Goal: Task Accomplishment & Management: Complete application form

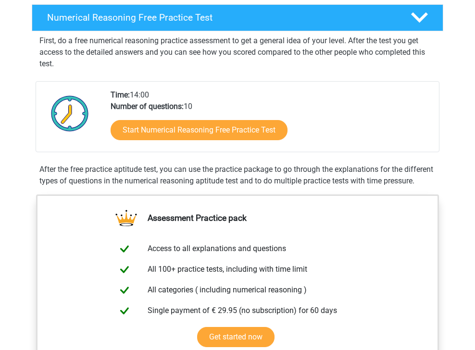
scroll to position [151, 0]
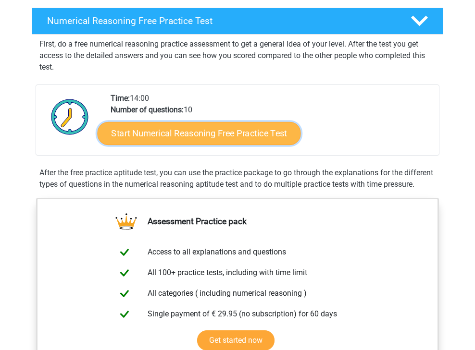
click at [165, 135] on link "Start Numerical Reasoning Free Practice Test" at bounding box center [199, 133] width 203 height 23
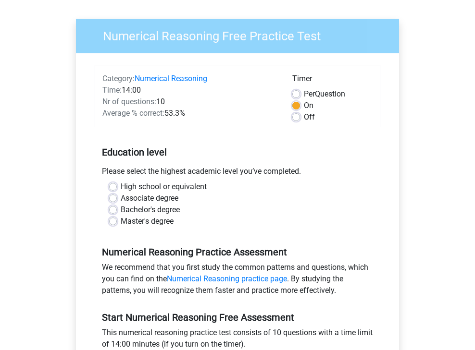
scroll to position [91, 0]
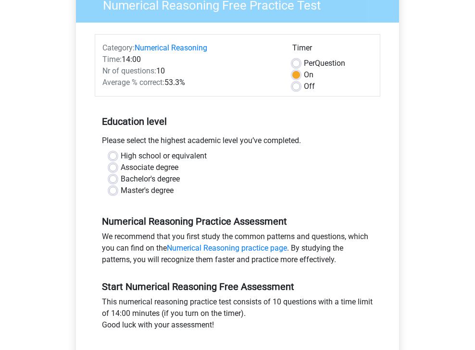
click at [121, 187] on label "Master's degree" at bounding box center [147, 191] width 53 height 12
click at [115, 187] on input "Master's degree" at bounding box center [113, 190] width 8 height 10
radio input "true"
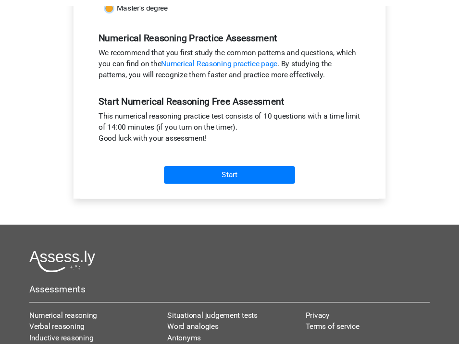
scroll to position [280, 0]
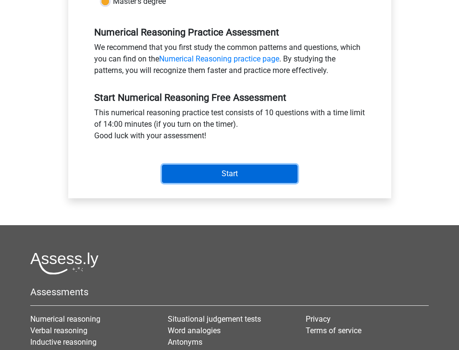
click at [265, 178] on input "Start" at bounding box center [229, 174] width 135 height 18
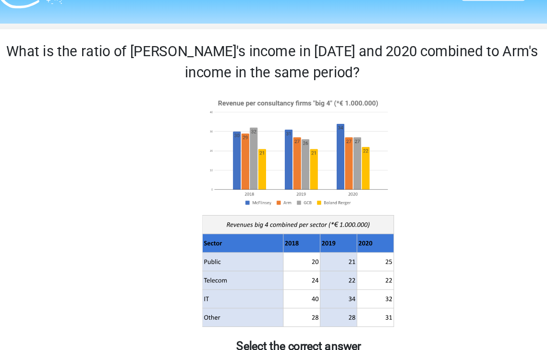
scroll to position [17, 0]
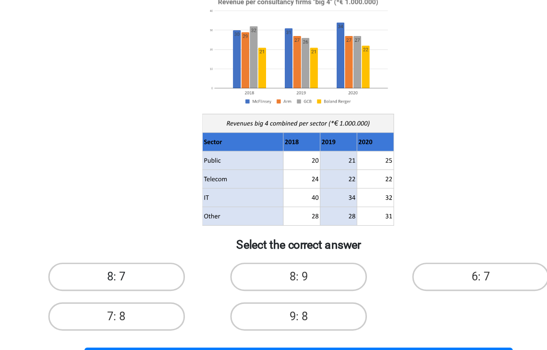
click at [155, 262] on label "8: 7" at bounding box center [150, 263] width 93 height 19
click at [155, 264] on input "8: 7" at bounding box center [153, 267] width 6 height 6
radio input "true"
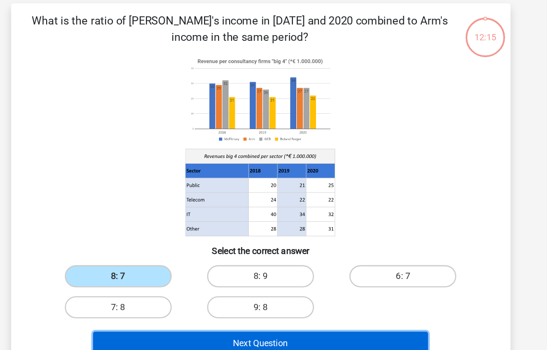
click at [182, 317] on button "Next Question" at bounding box center [273, 322] width 291 height 20
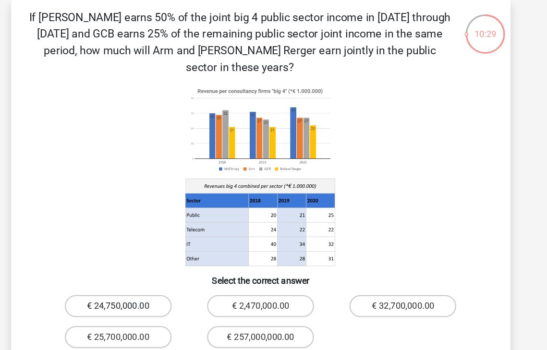
click at [172, 283] on label "€ 24,750,000.00" at bounding box center [150, 292] width 93 height 19
click at [156, 293] on input "€ 24,750,000.00" at bounding box center [153, 296] width 6 height 6
radio input "true"
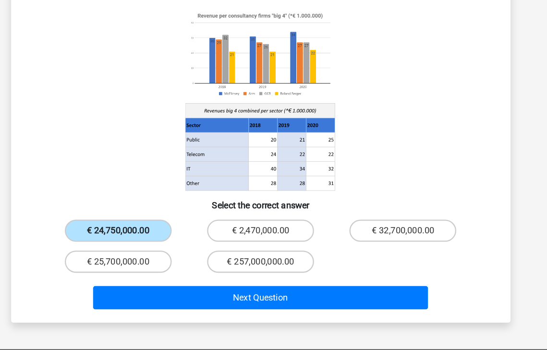
scroll to position [92, 0]
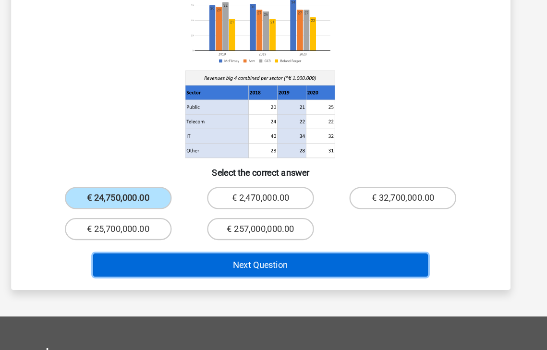
click at [197, 266] on button "Next Question" at bounding box center [273, 276] width 291 height 20
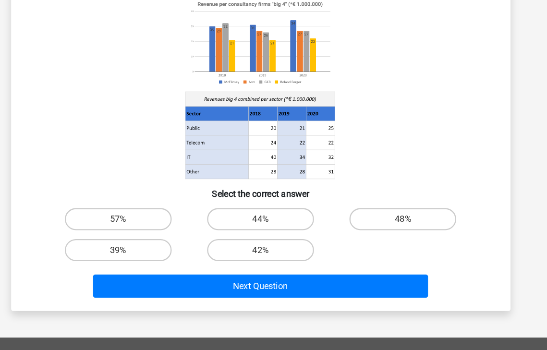
scroll to position [44, 0]
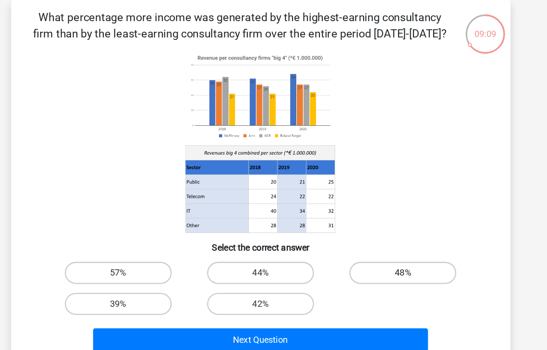
click at [375, 229] on label "48%" at bounding box center [397, 236] width 93 height 19
click at [397, 237] on input "48%" at bounding box center [400, 240] width 6 height 6
radio input "true"
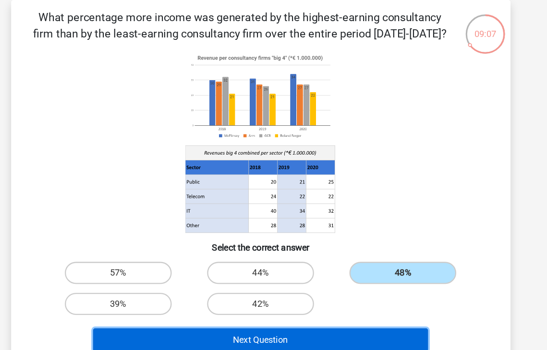
click at [324, 292] on button "Next Question" at bounding box center [273, 295] width 291 height 20
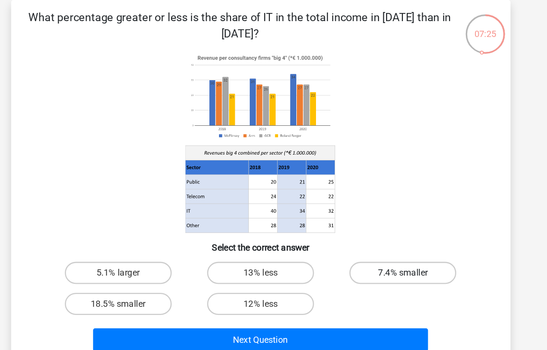
click at [389, 241] on label "7.4% smaller" at bounding box center [397, 236] width 93 height 19
click at [397, 241] on input "7.4% smaller" at bounding box center [400, 240] width 6 height 6
radio input "true"
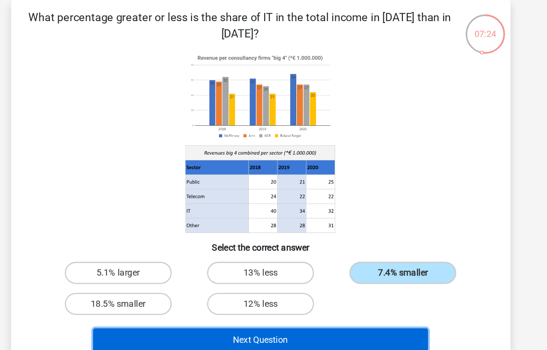
click at [357, 291] on button "Next Question" at bounding box center [273, 295] width 291 height 20
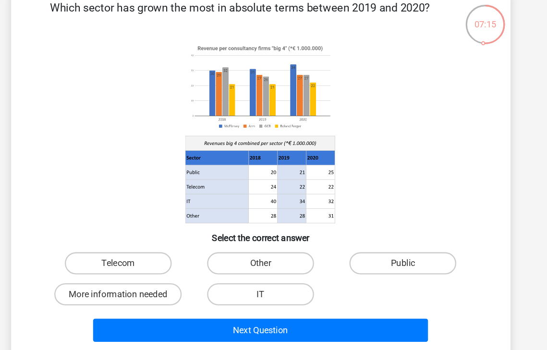
scroll to position [13, 0]
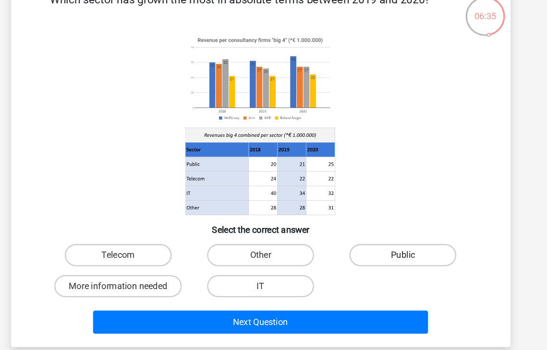
click at [380, 265] on label "Public" at bounding box center [397, 267] width 93 height 19
click at [397, 268] on input "Public" at bounding box center [400, 271] width 6 height 6
radio input "true"
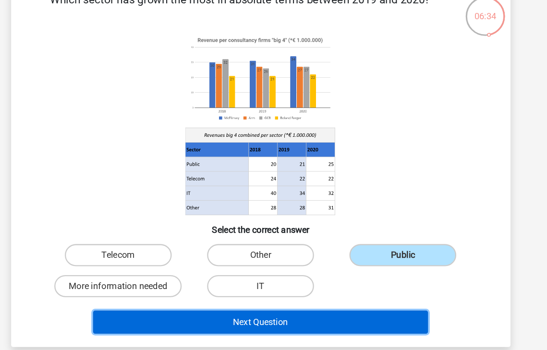
click at [316, 322] on button "Next Question" at bounding box center [273, 326] width 291 height 20
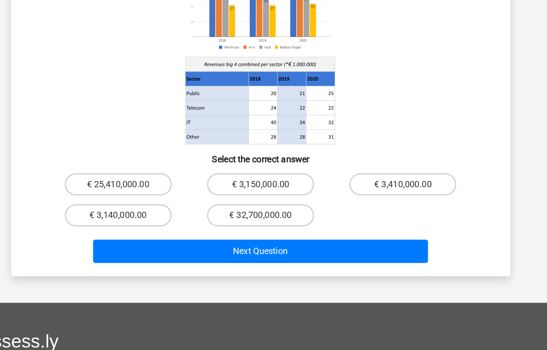
scroll to position [91, 0]
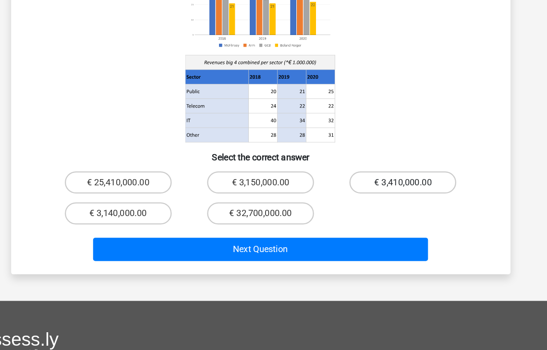
click at [383, 195] on label "€ 3,410,000.00" at bounding box center [397, 204] width 93 height 19
click at [397, 205] on input "€ 3,410,000.00" at bounding box center [400, 208] width 6 height 6
radio input "true"
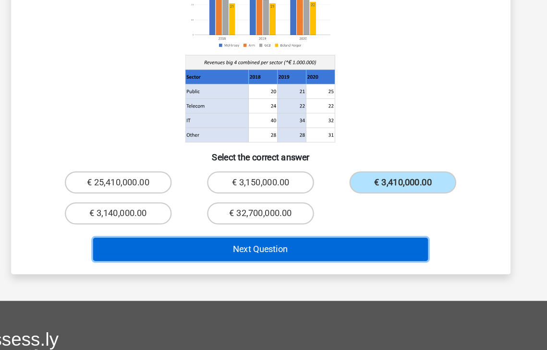
click at [351, 253] on button "Next Question" at bounding box center [273, 263] width 291 height 20
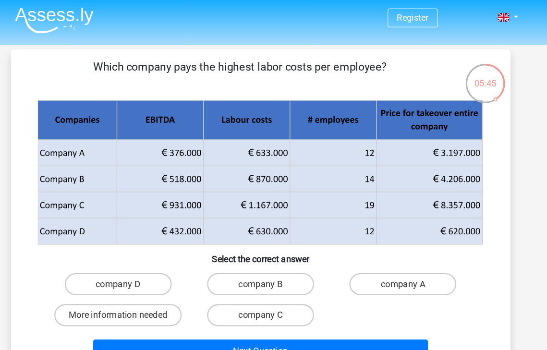
scroll to position [0, 0]
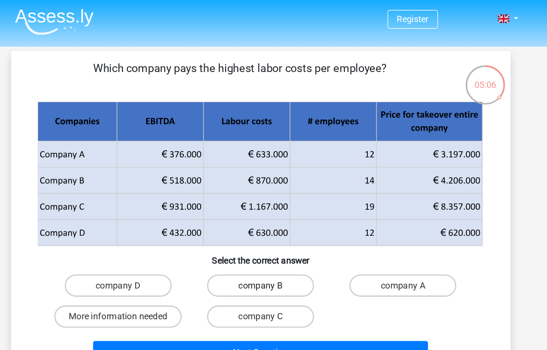
click at [286, 245] on label "company B" at bounding box center [273, 247] width 93 height 19
click at [280, 248] on input "company B" at bounding box center [276, 251] width 6 height 6
radio input "true"
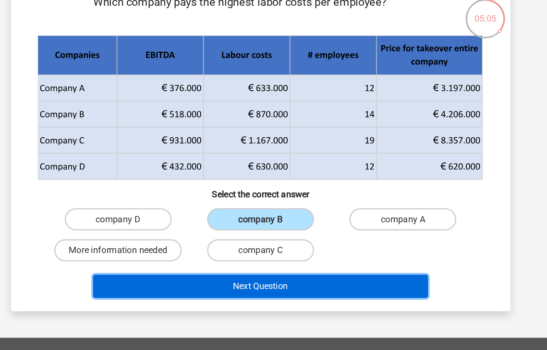
click at [281, 296] on button "Next Question" at bounding box center [273, 295] width 291 height 20
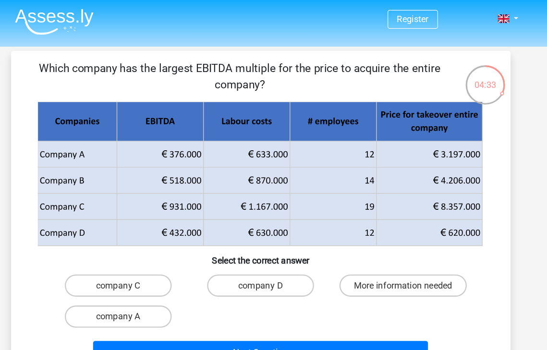
click at [280, 253] on input "company D" at bounding box center [276, 251] width 6 height 6
radio input "true"
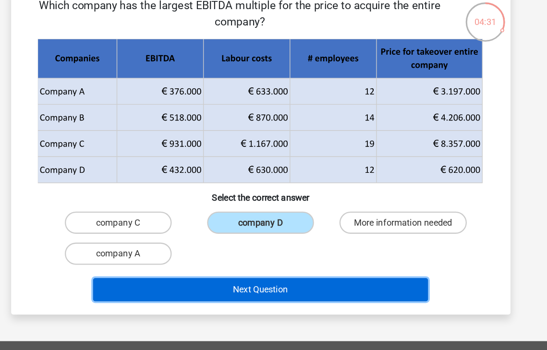
click at [274, 299] on button "Next Question" at bounding box center [273, 298] width 291 height 20
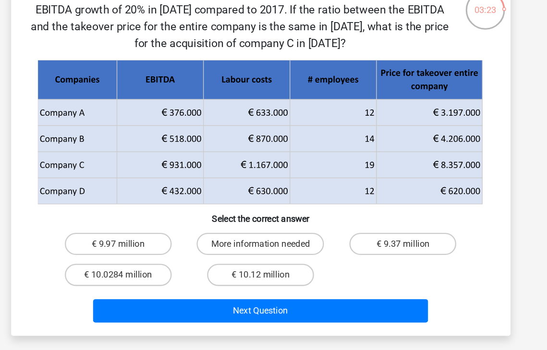
scroll to position [22, 0]
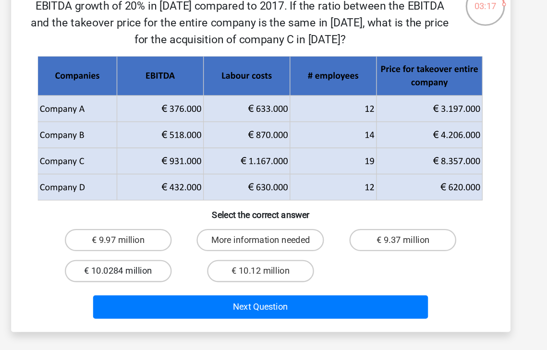
click at [160, 281] on label "€ 10.0284 million" at bounding box center [150, 281] width 93 height 19
click at [156, 282] on input "€ 10.0284 million" at bounding box center [153, 285] width 6 height 6
radio input "true"
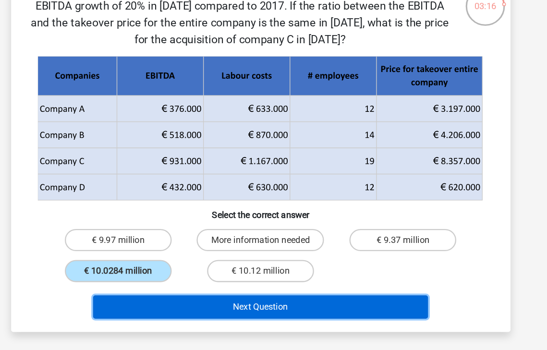
click at [238, 315] on button "Next Question" at bounding box center [273, 313] width 291 height 20
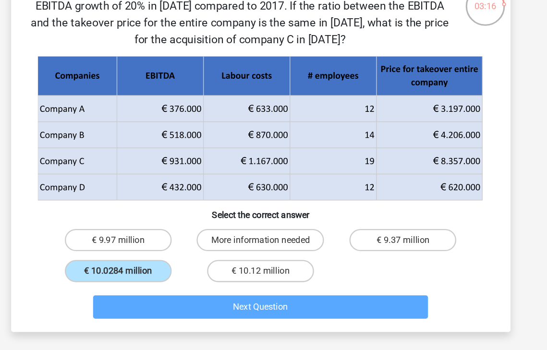
scroll to position [22, 0]
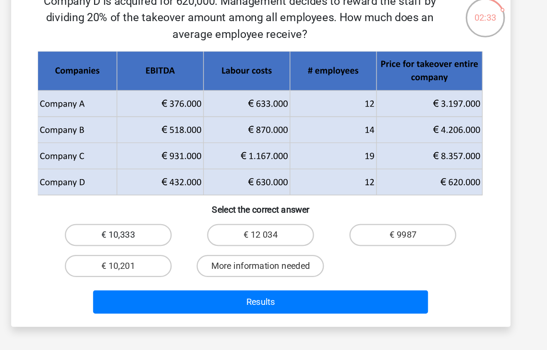
click at [167, 242] on label "€ 10,333" at bounding box center [150, 240] width 93 height 19
click at [156, 242] on input "€ 10,333" at bounding box center [153, 244] width 6 height 6
radio input "true"
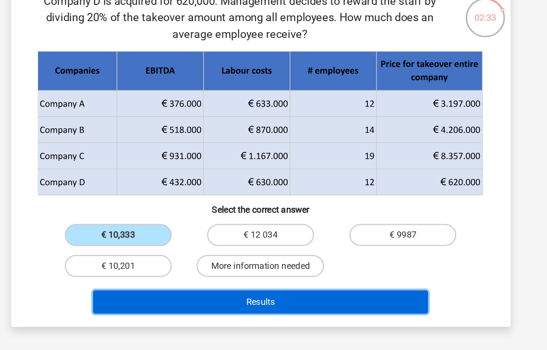
click at [236, 301] on button "Results" at bounding box center [273, 299] width 291 height 20
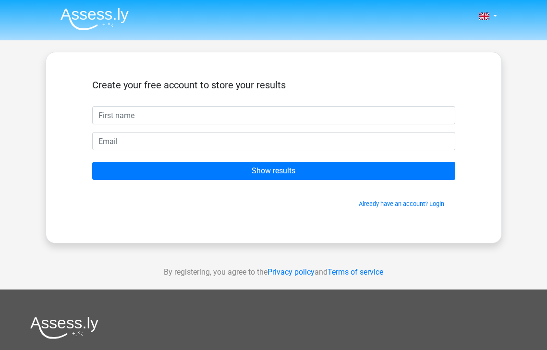
click at [282, 117] on input "text" at bounding box center [273, 115] width 363 height 18
click at [197, 114] on input "text" at bounding box center [273, 115] width 363 height 18
type input "[PERSON_NAME]"
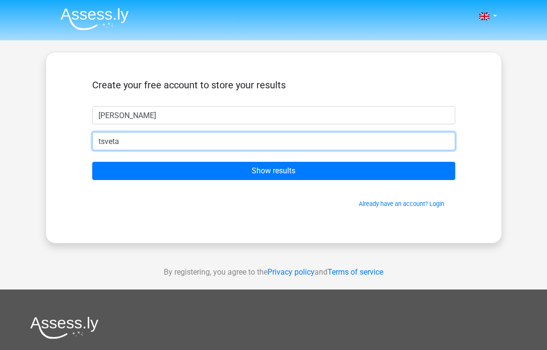
type input "[EMAIL_ADDRESS][DOMAIN_NAME]"
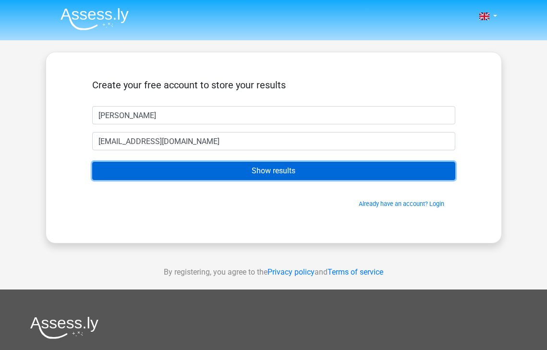
click at [230, 169] on input "Show results" at bounding box center [273, 171] width 363 height 18
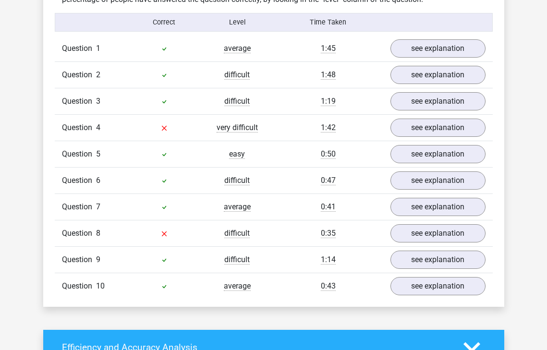
scroll to position [761, 0]
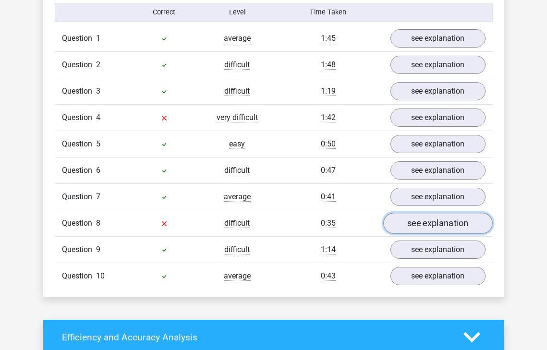
click at [415, 226] on link "see explanation" at bounding box center [438, 223] width 110 height 21
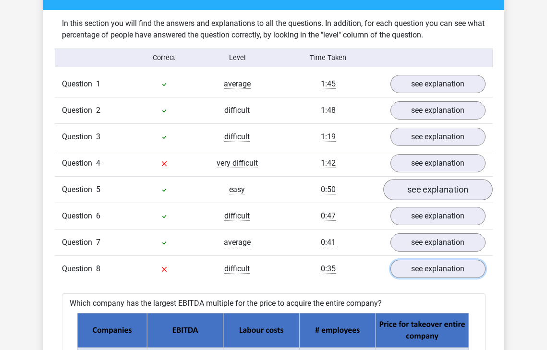
scroll to position [683, 0]
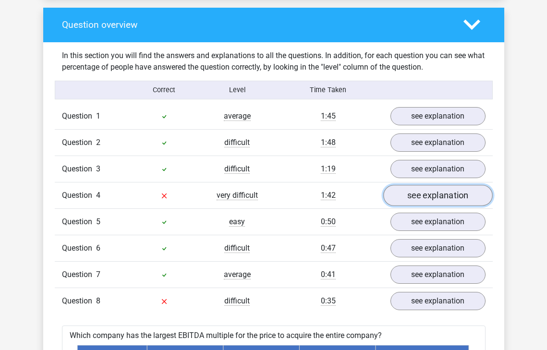
click at [407, 206] on link "see explanation" at bounding box center [438, 195] width 110 height 21
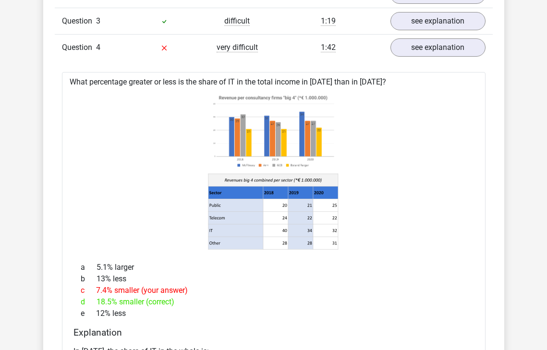
scroll to position [716, 0]
